Goal: Find specific page/section: Find specific page/section

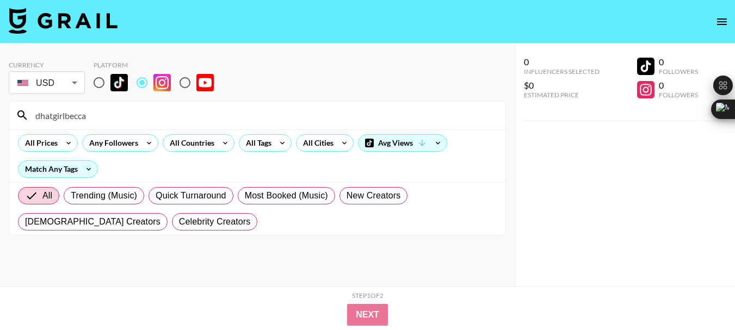
click at [68, 114] on input "dhatgirlbecca" at bounding box center [264, 115] width 470 height 17
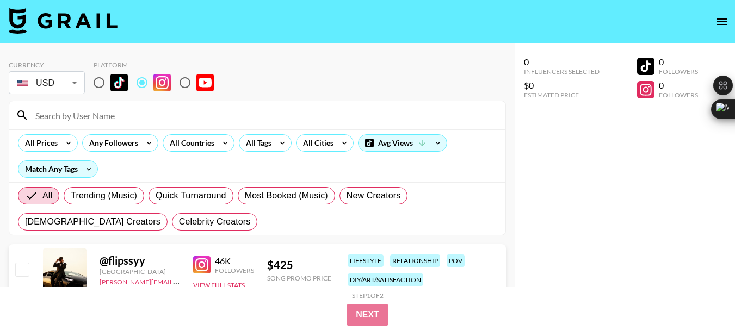
paste input "cindysandjo"
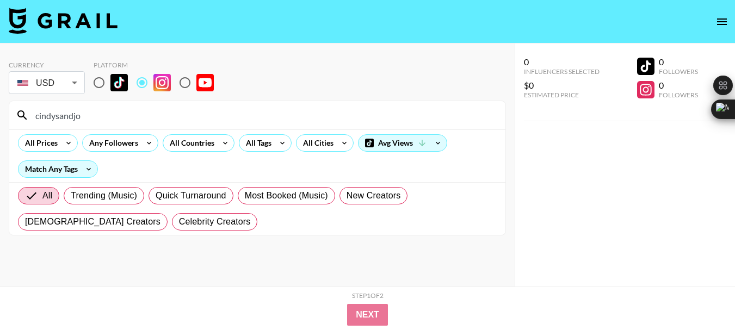
type input "cindysandjo"
click at [66, 113] on input "cindysandjo" at bounding box center [264, 115] width 470 height 17
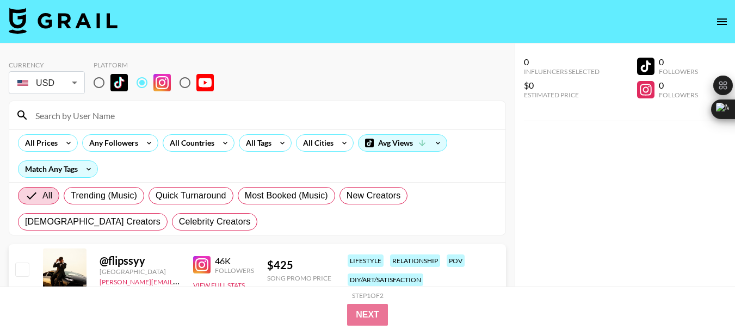
paste input "lavishlyjackie"
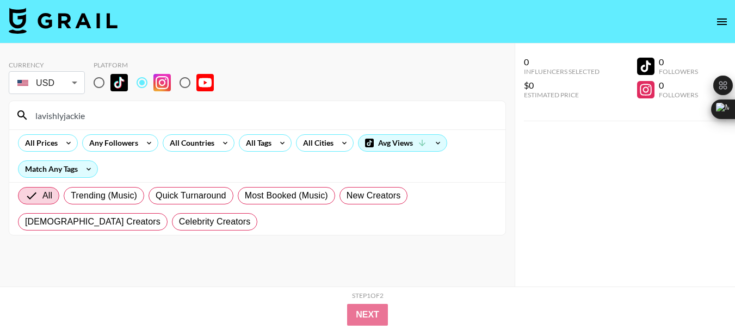
type input "lavishlyjackie"
click at [71, 121] on input "lavishlyjackie" at bounding box center [264, 115] width 470 height 17
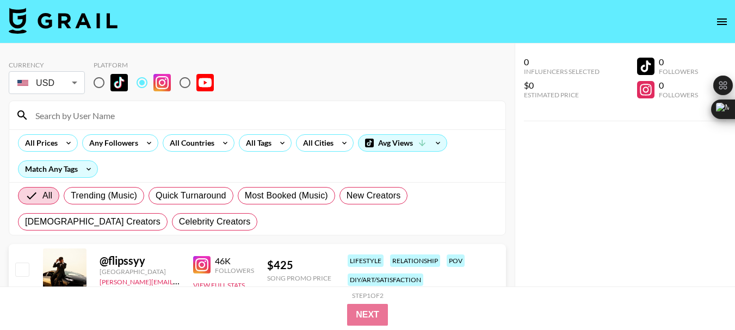
paste input "takkunda"
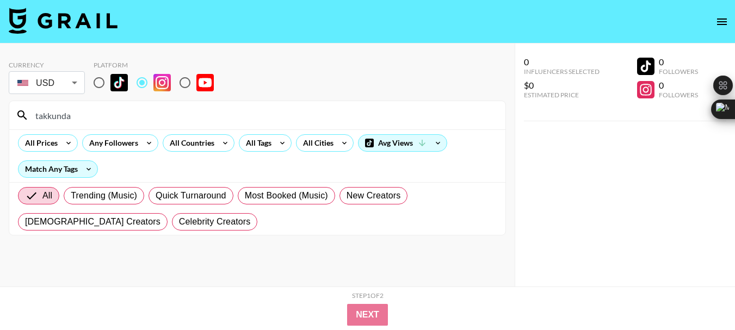
type input "takkunda"
click at [60, 118] on input "takkunda" at bounding box center [264, 115] width 470 height 17
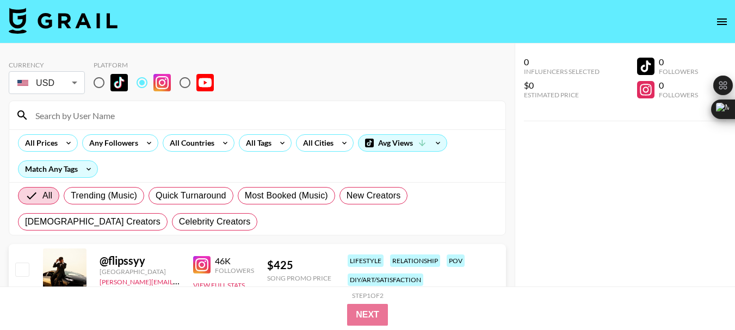
paste input "tamara_weatherbee"
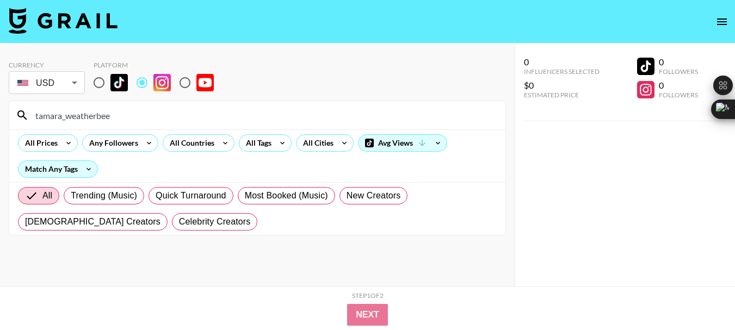
type input "tamara_weatherbee"
click at [76, 108] on input "tamara_weatherbee" at bounding box center [264, 115] width 470 height 17
click at [79, 114] on input "tamara_weatherbee" at bounding box center [264, 115] width 470 height 17
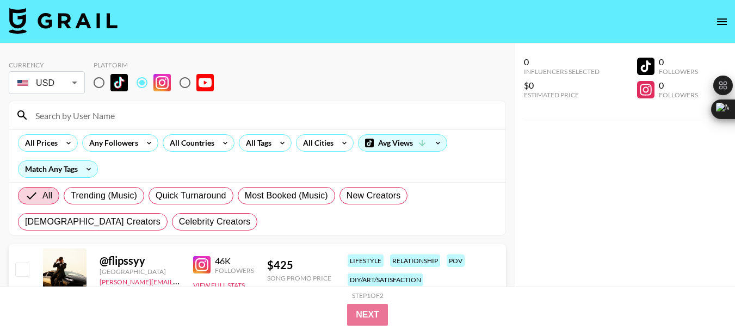
paste input "dimaggiodays"
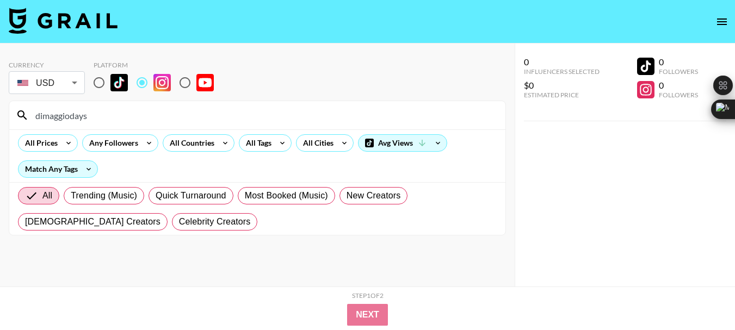
type input "dimaggiodays"
